Goal: Find specific page/section: Find specific page/section

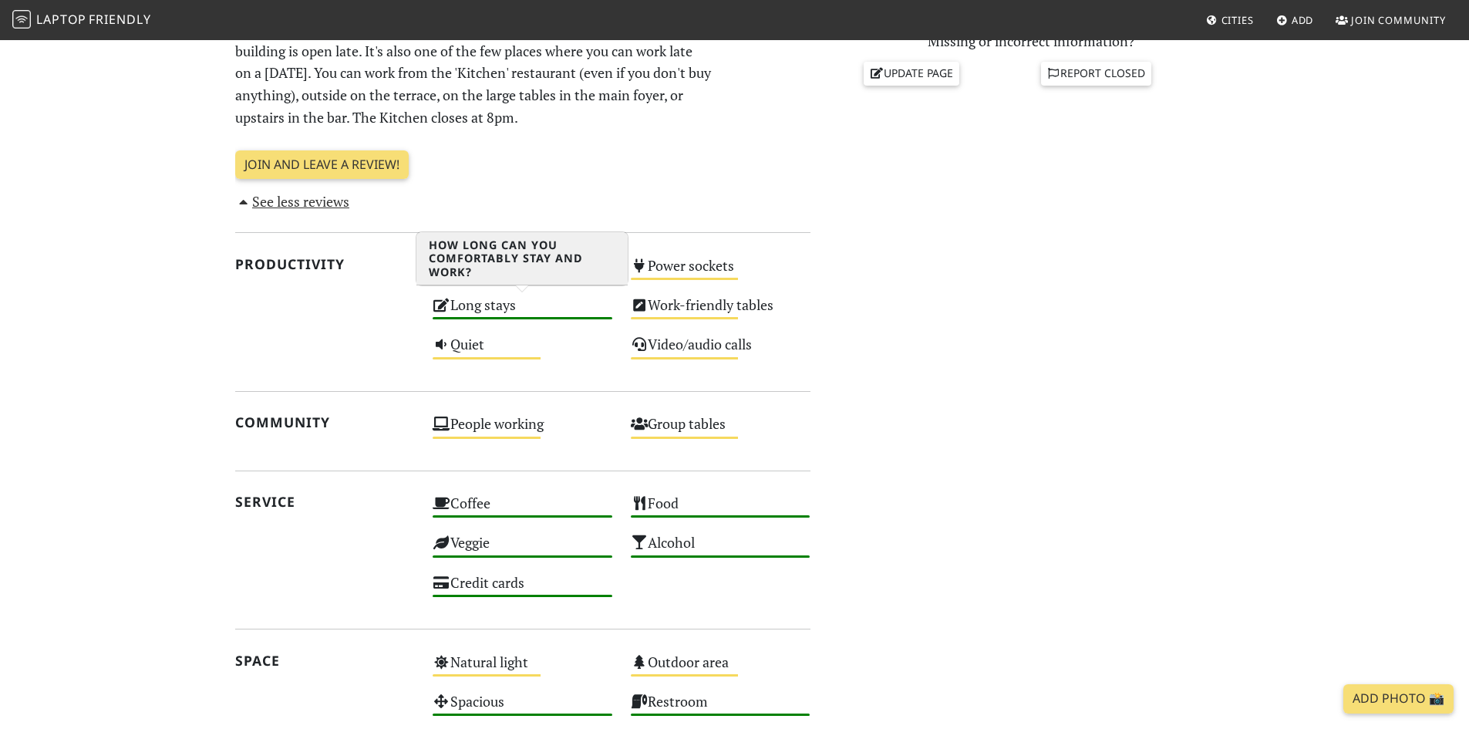
scroll to position [771, 0]
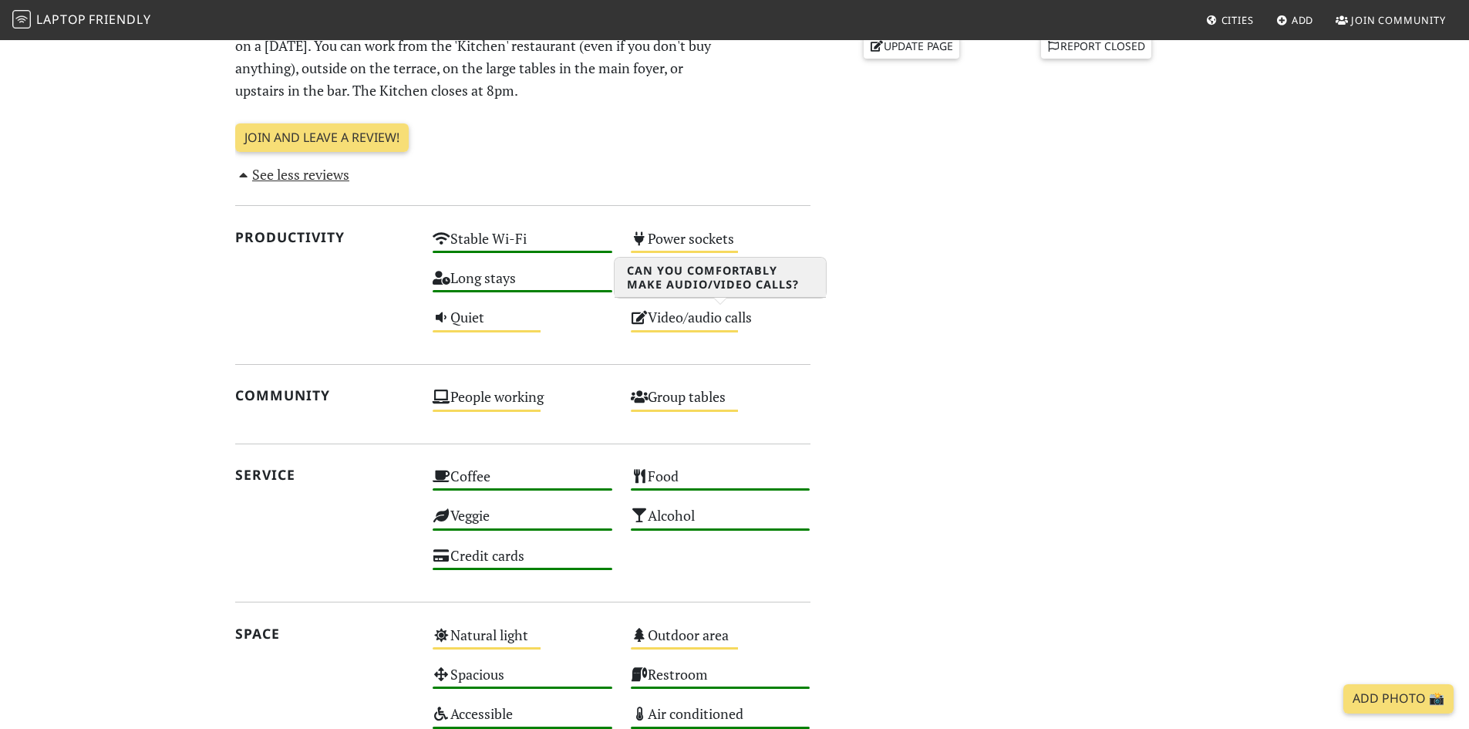
click at [708, 324] on div "Video/audio calls Medium" at bounding box center [720, 324] width 198 height 39
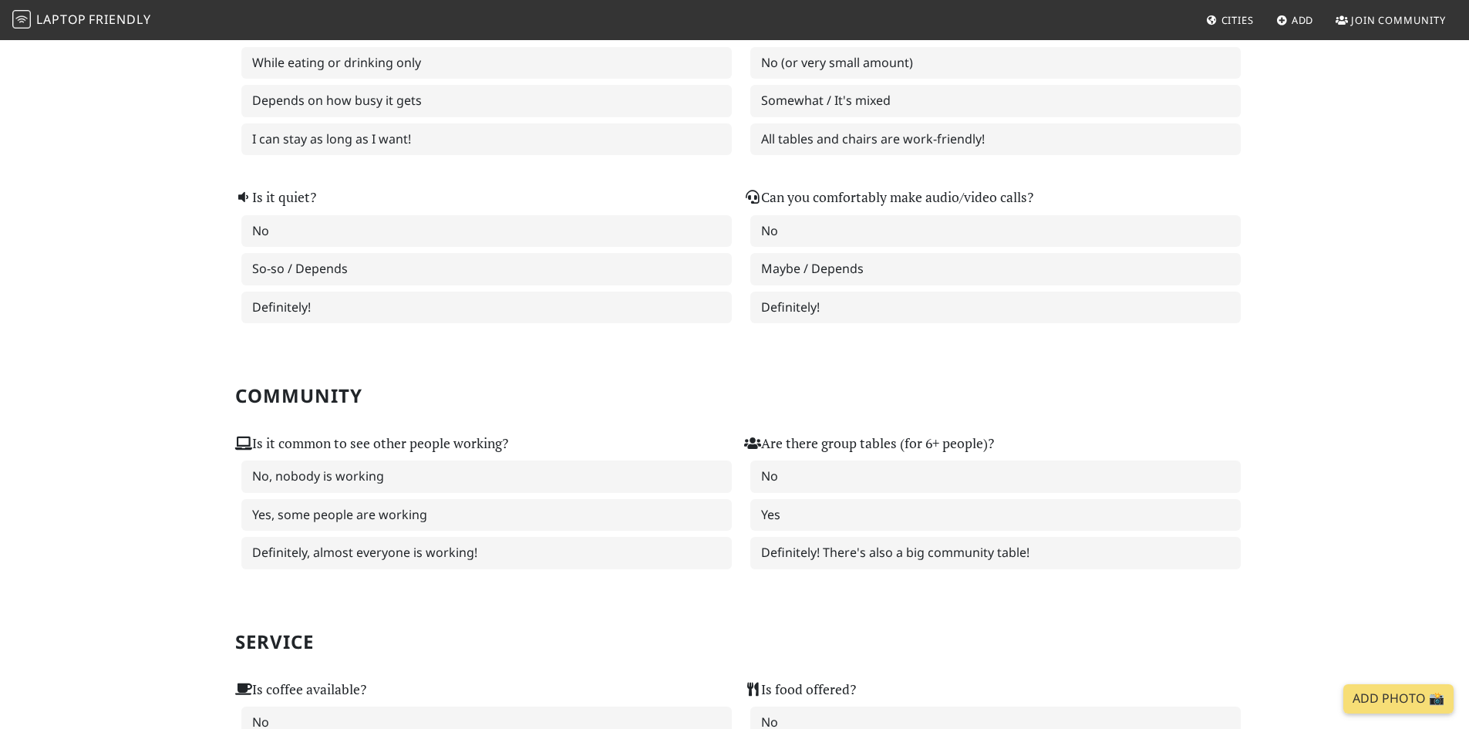
scroll to position [848, 0]
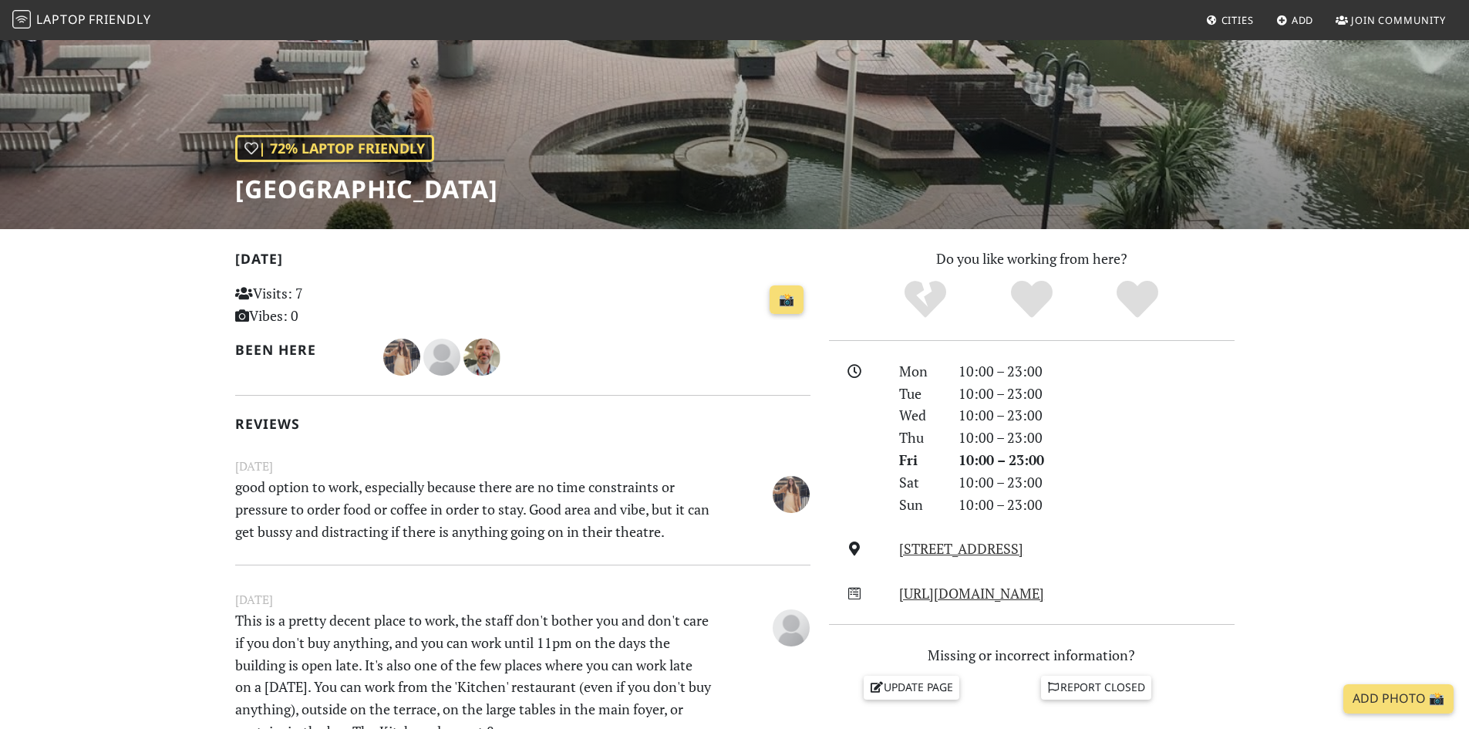
scroll to position [123, 0]
